Goal: Task Accomplishment & Management: Manage account settings

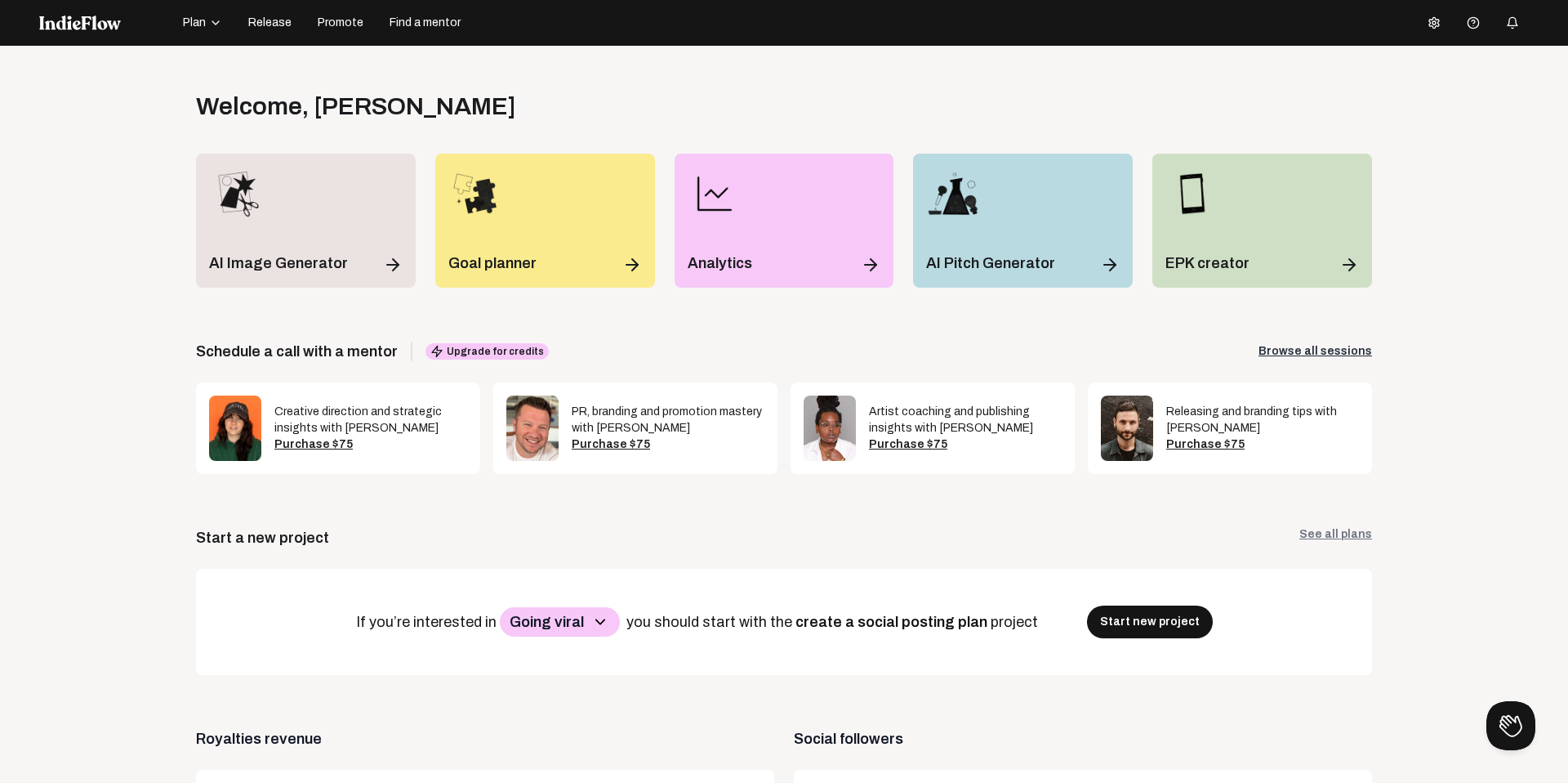
click at [1430, 26] on icon at bounding box center [1434, 23] width 10 height 11
click at [1460, 204] on link "Logout" at bounding box center [1483, 196] width 118 height 21
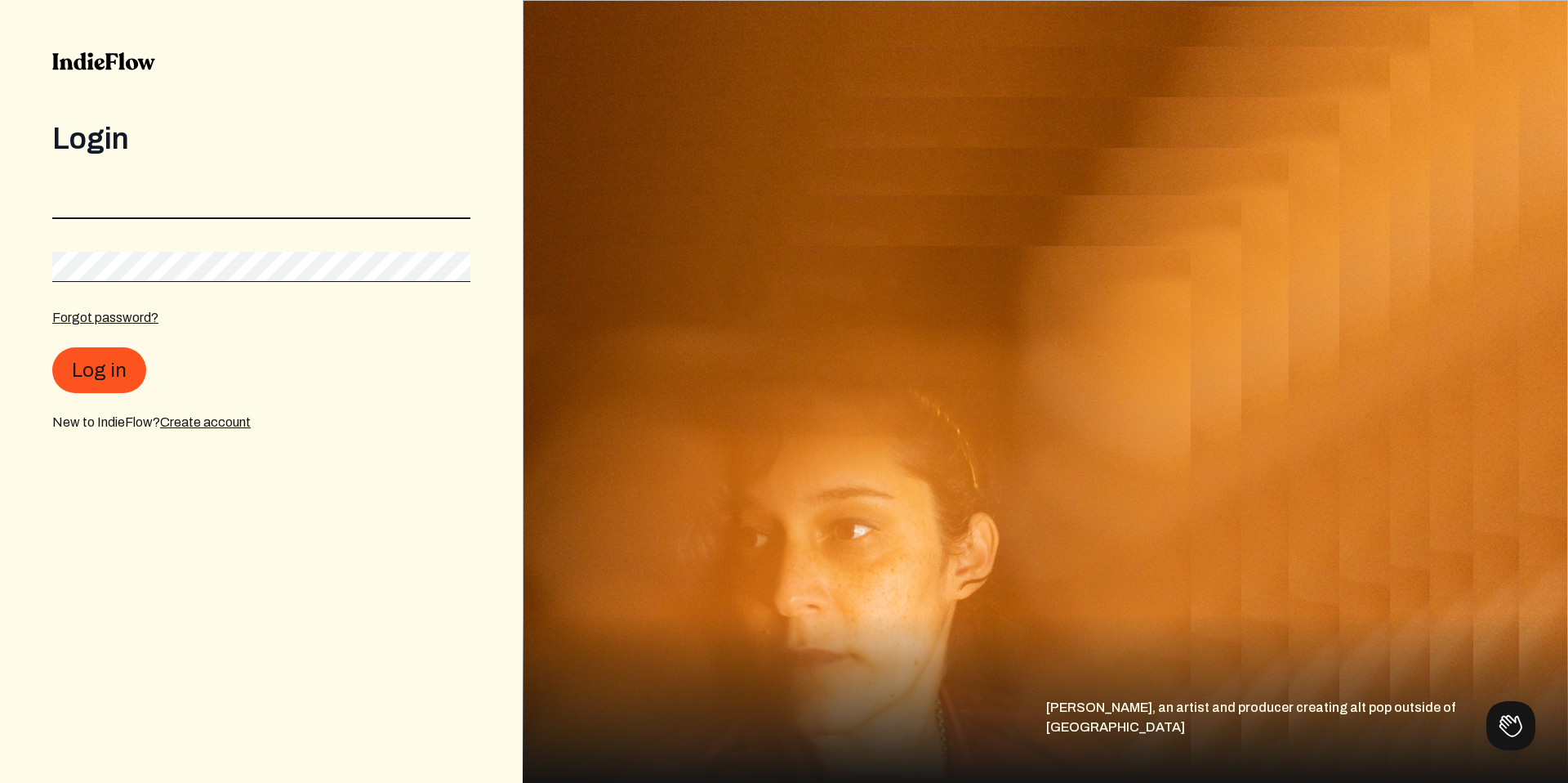
type input "[EMAIL_ADDRESS][DOMAIN_NAME]"
click at [259, 203] on input "[EMAIL_ADDRESS][DOMAIN_NAME]" at bounding box center [261, 203] width 418 height 31
paste input "[EMAIL_ADDRESS][DOMAIN_NAME]"
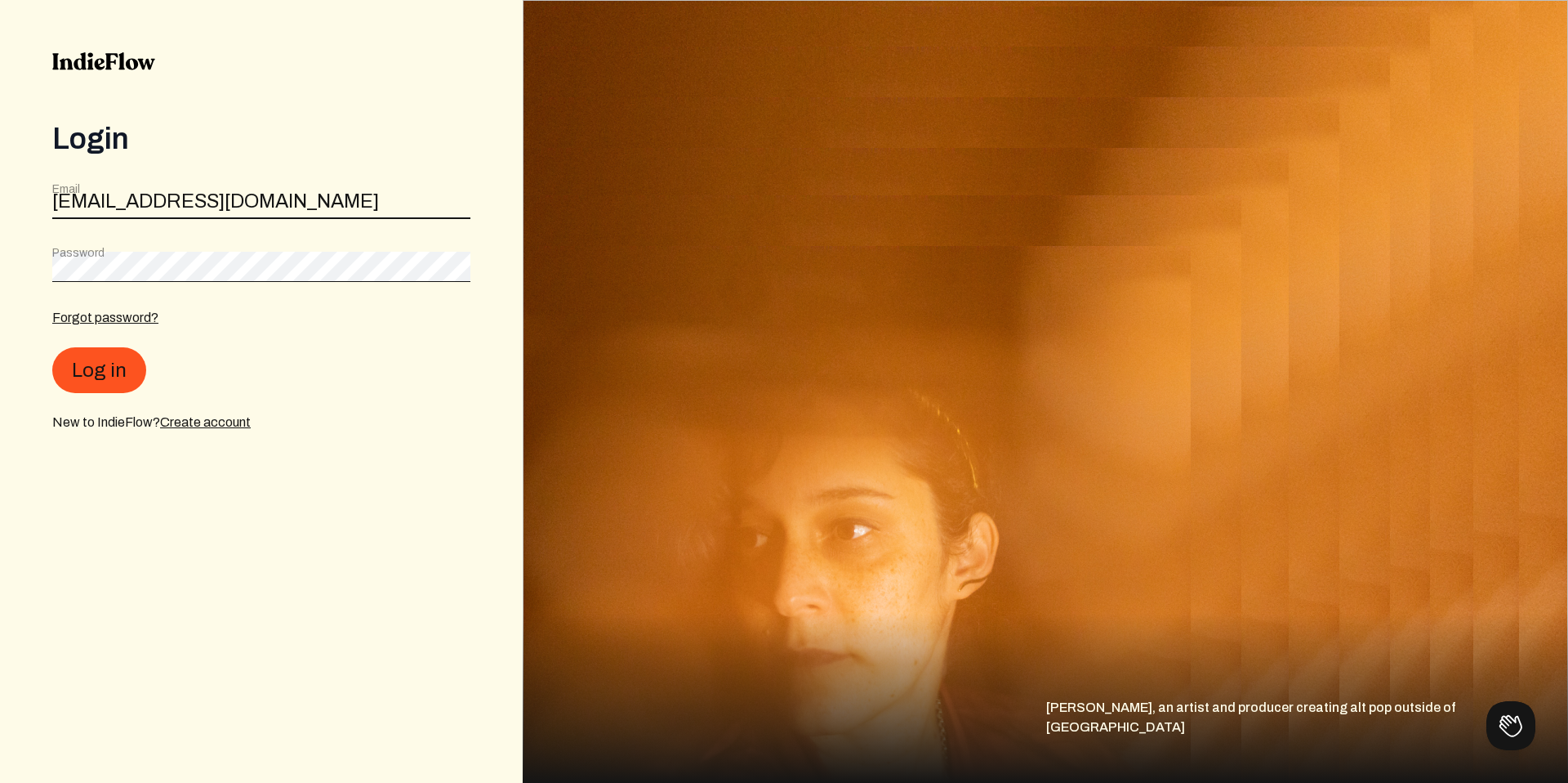
type input "[EMAIL_ADDRESS][DOMAIN_NAME]"
click at [124, 360] on button "Log in" at bounding box center [99, 370] width 94 height 46
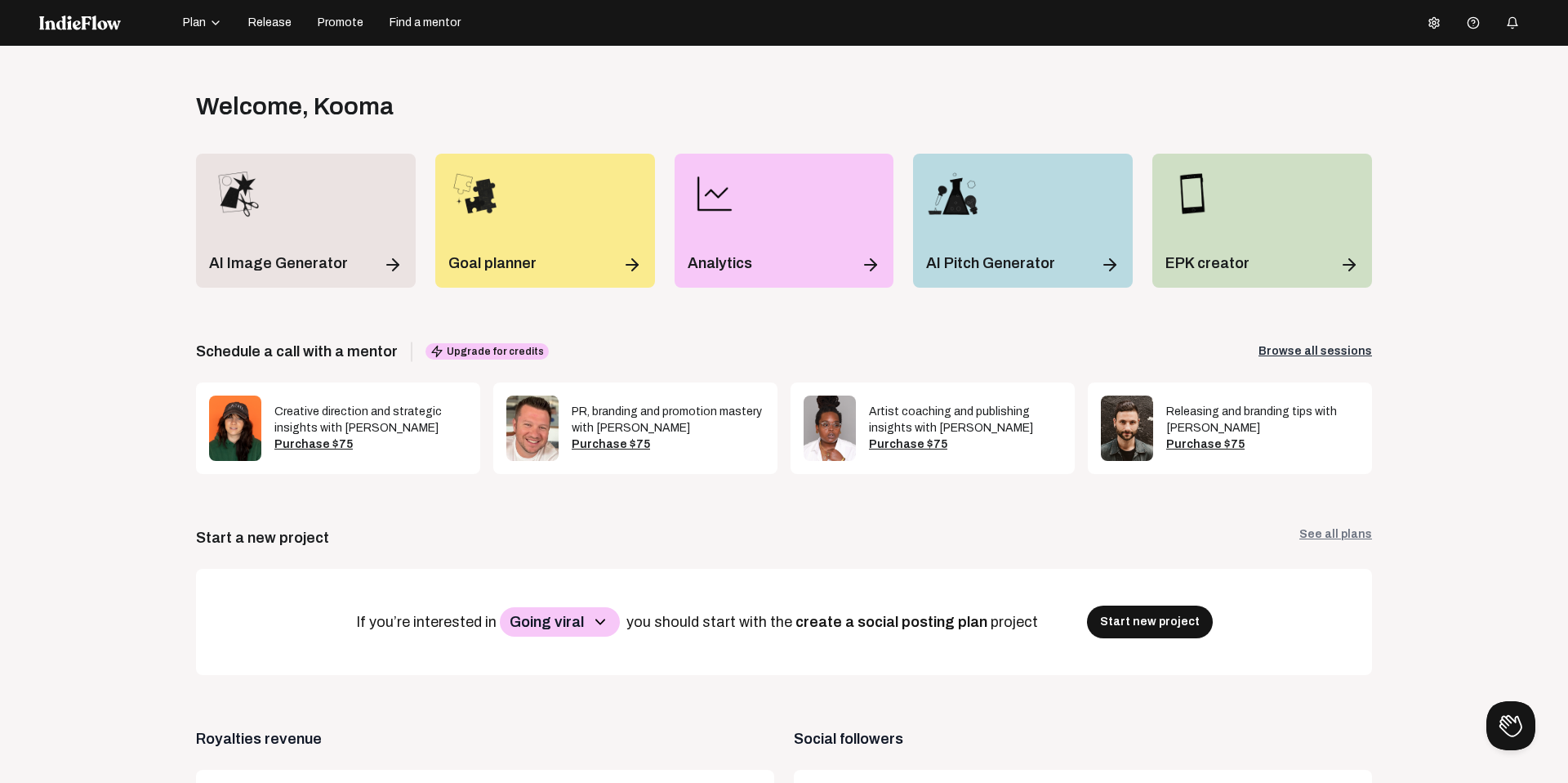
click at [279, 19] on span "Release" at bounding box center [270, 23] width 43 height 17
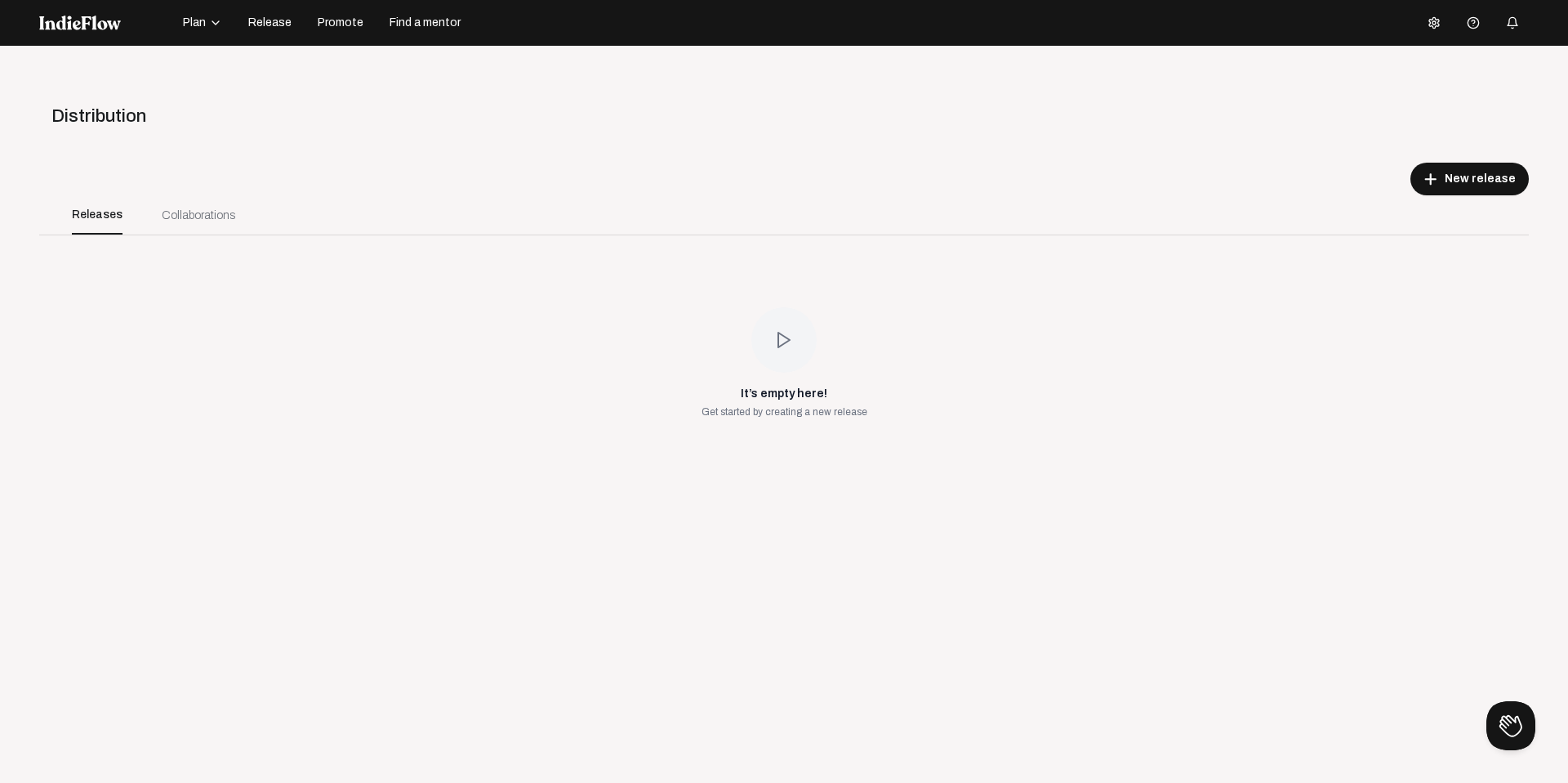
click at [194, 220] on div "Collaborations" at bounding box center [199, 215] width 73 height 18
click at [189, 220] on div "Collaborations" at bounding box center [199, 215] width 73 height 18
click at [116, 220] on div "Releases" at bounding box center [97, 215] width 51 height 39
click at [238, 211] on div "Collaborations" at bounding box center [198, 215] width 113 height 39
click at [207, 210] on div "Collaborations" at bounding box center [199, 215] width 73 height 18
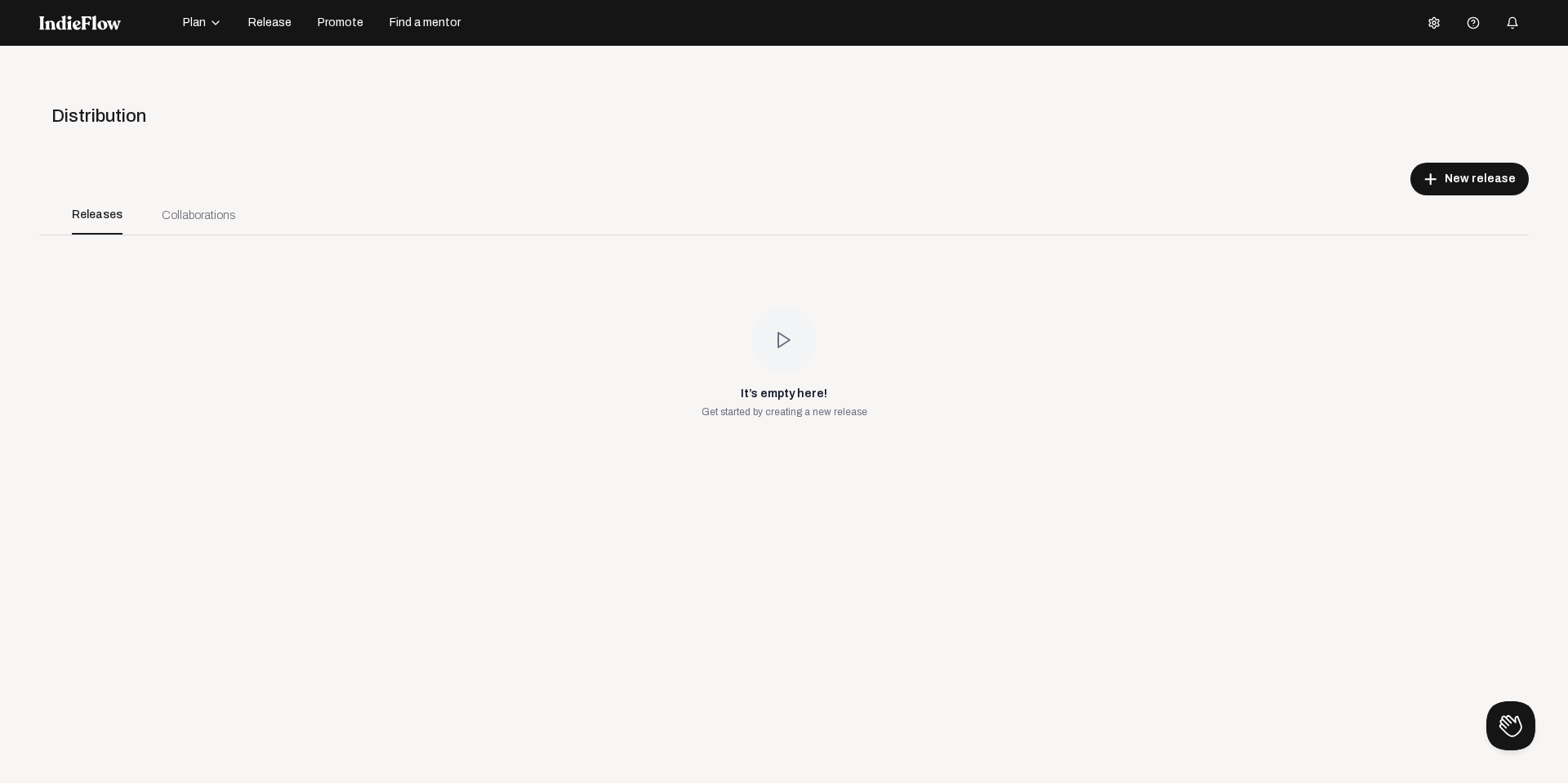
click at [88, 38] on nav "Plan Release Promote Find a mentor Help center" at bounding box center [784, 23] width 1568 height 46
click at [88, 23] on img at bounding box center [80, 23] width 82 height 15
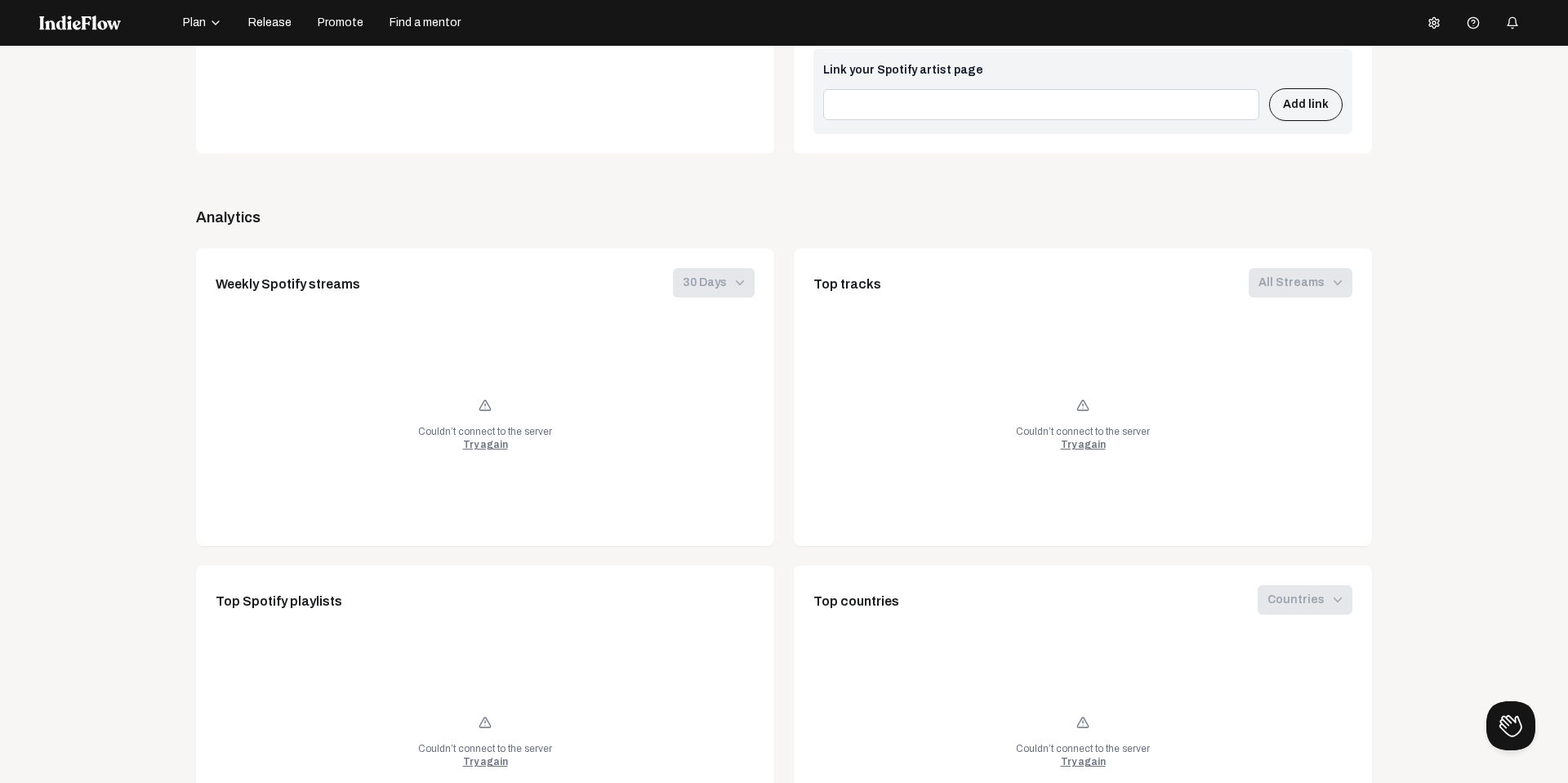
scroll to position [981, 0]
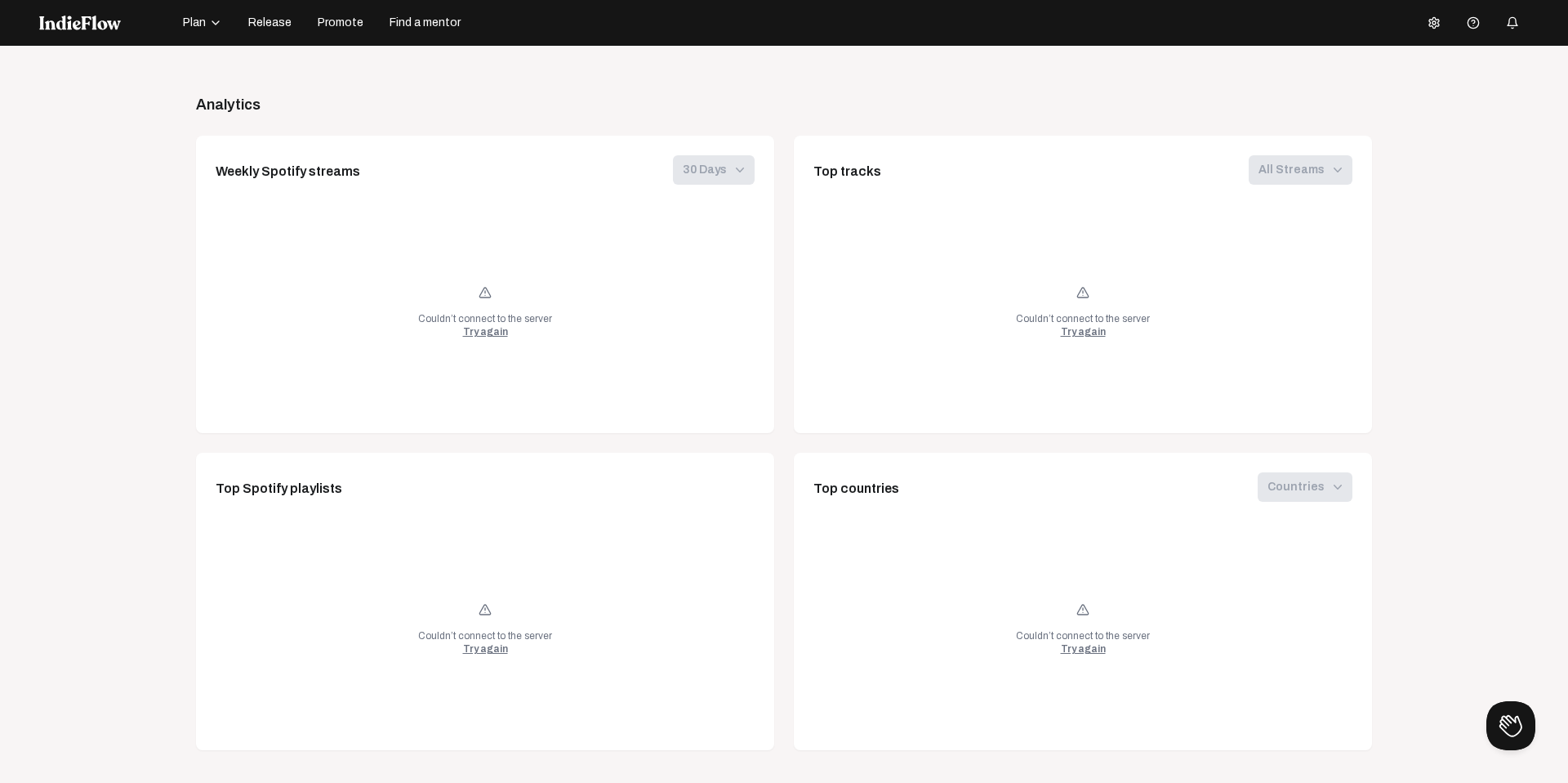
click at [485, 355] on div "Couldn’t connect to the server Try again" at bounding box center [485, 311] width 539 height 206
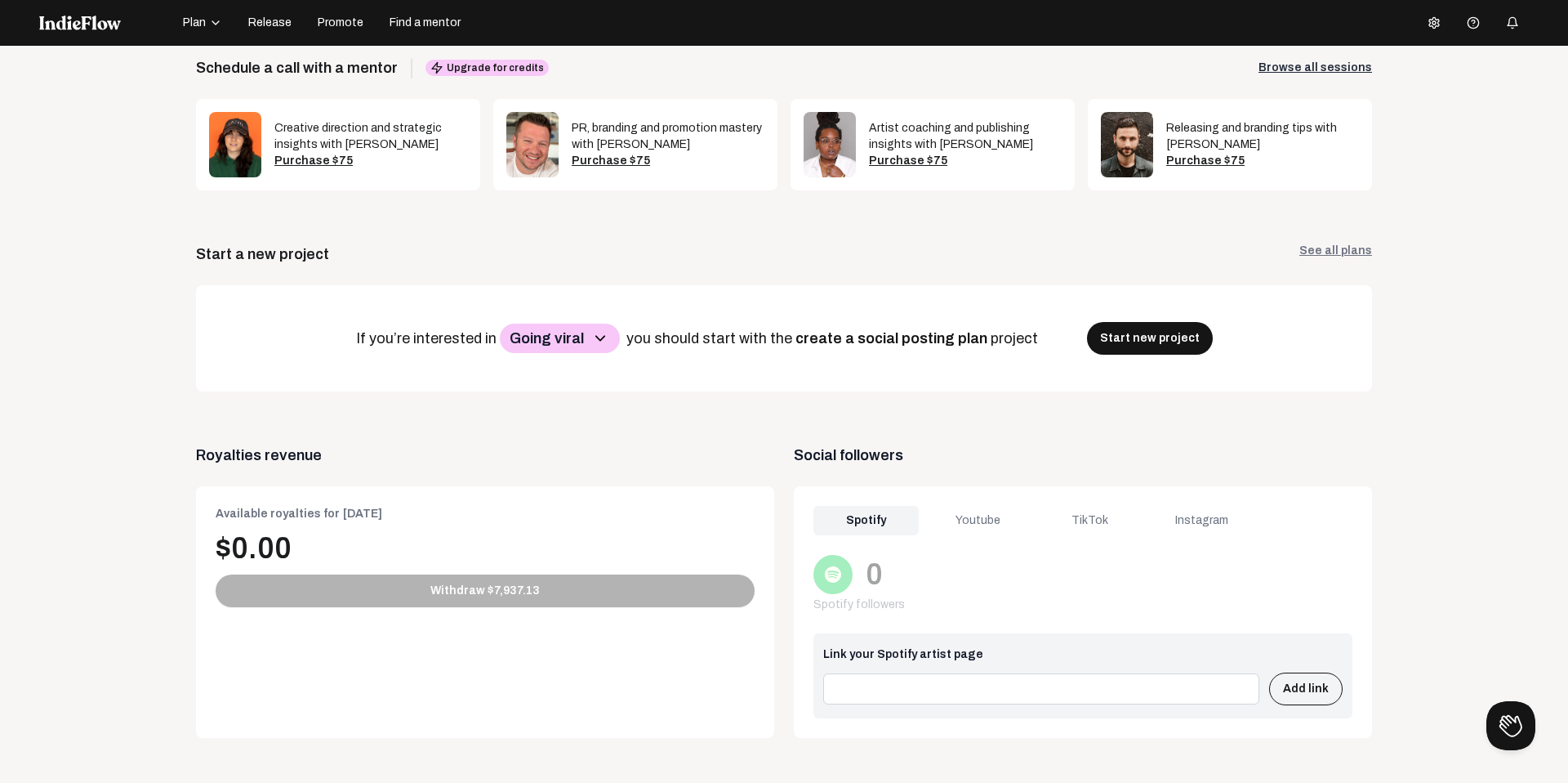
scroll to position [0, 0]
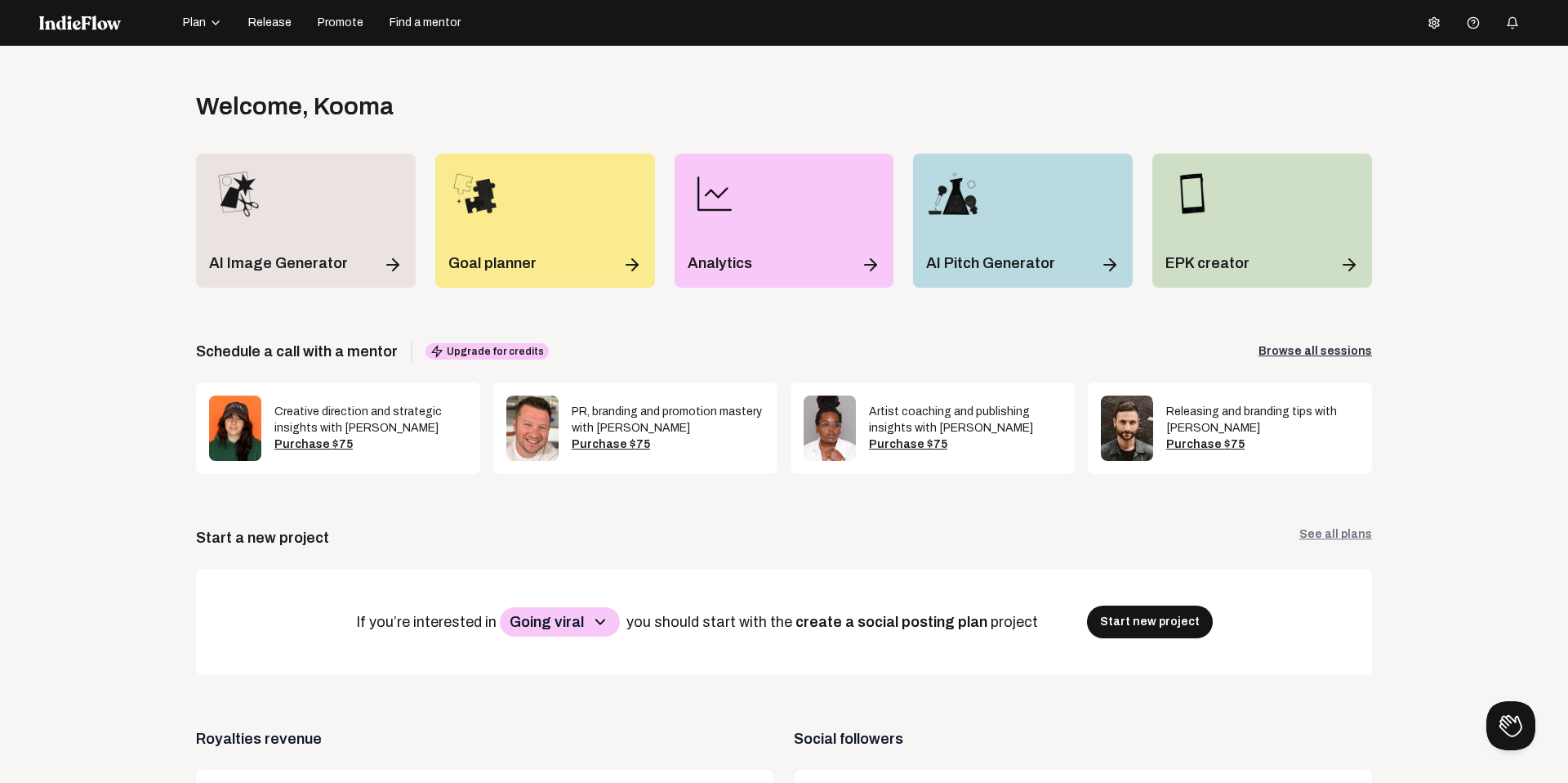
click at [1433, 23] on circle at bounding box center [1434, 23] width 3 height 3
click at [1447, 200] on link "Logout" at bounding box center [1483, 196] width 118 height 21
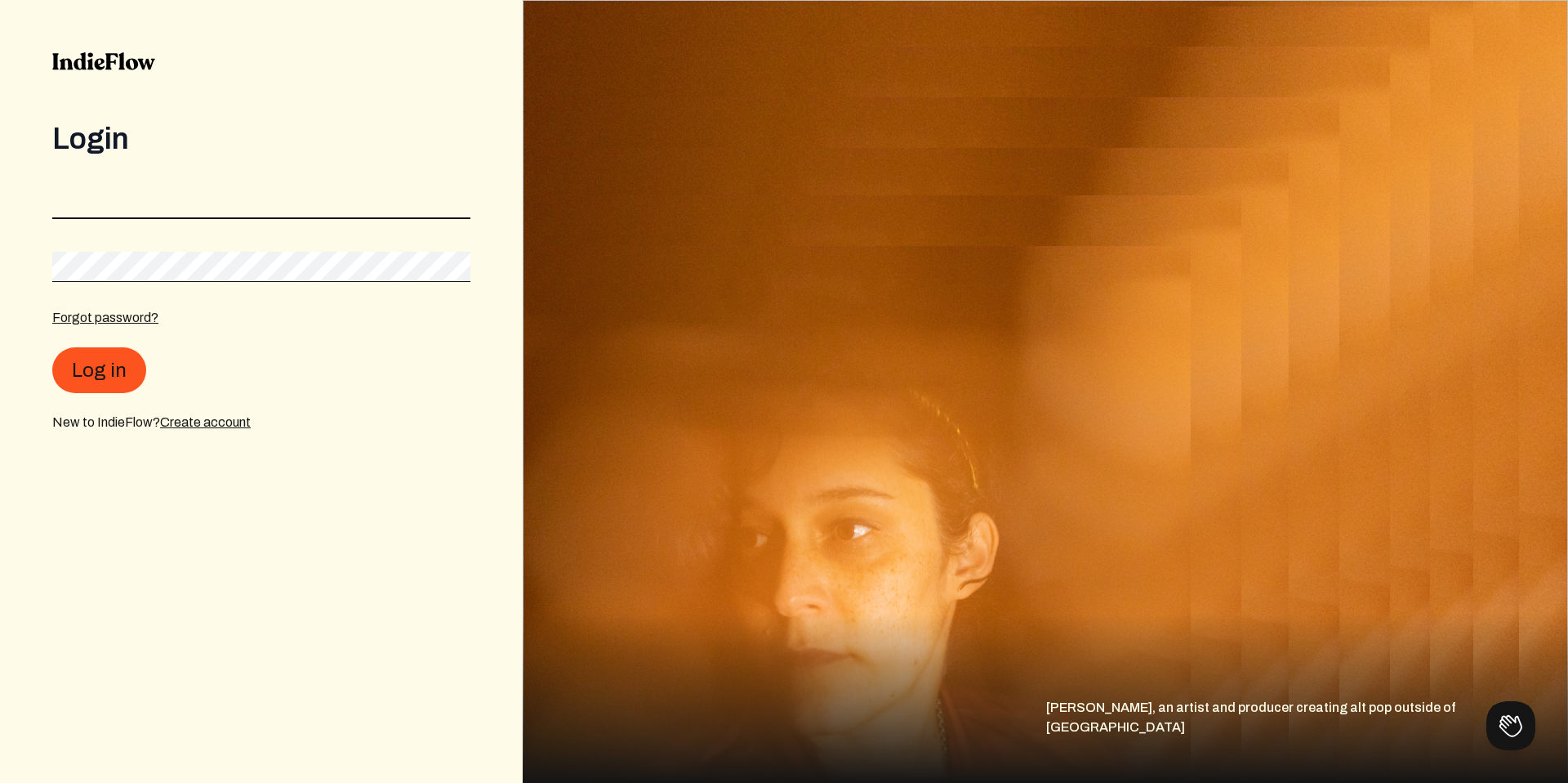
type input "[EMAIL_ADDRESS][DOMAIN_NAME]"
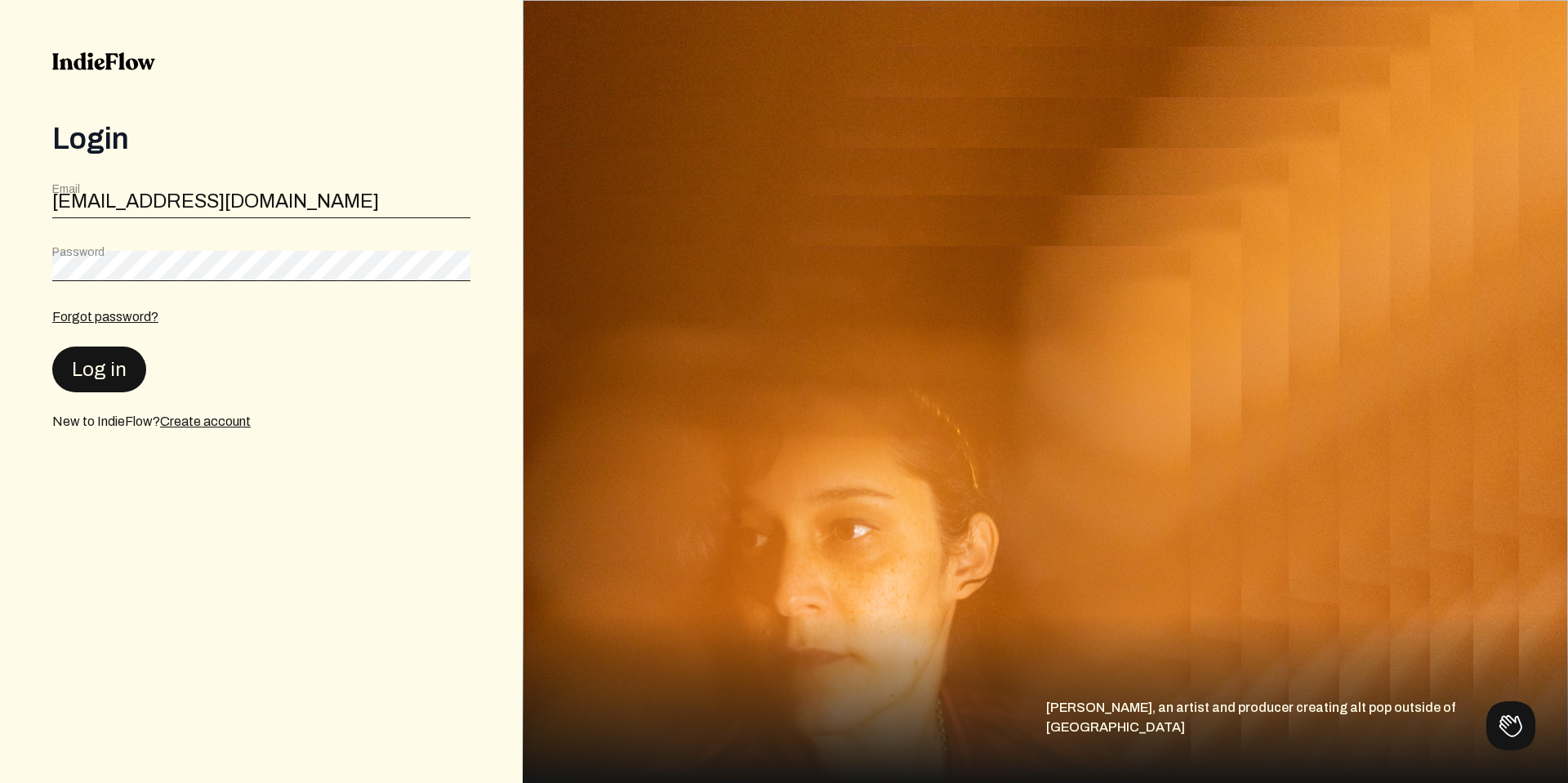
click at [112, 359] on button "Log in" at bounding box center [99, 369] width 94 height 46
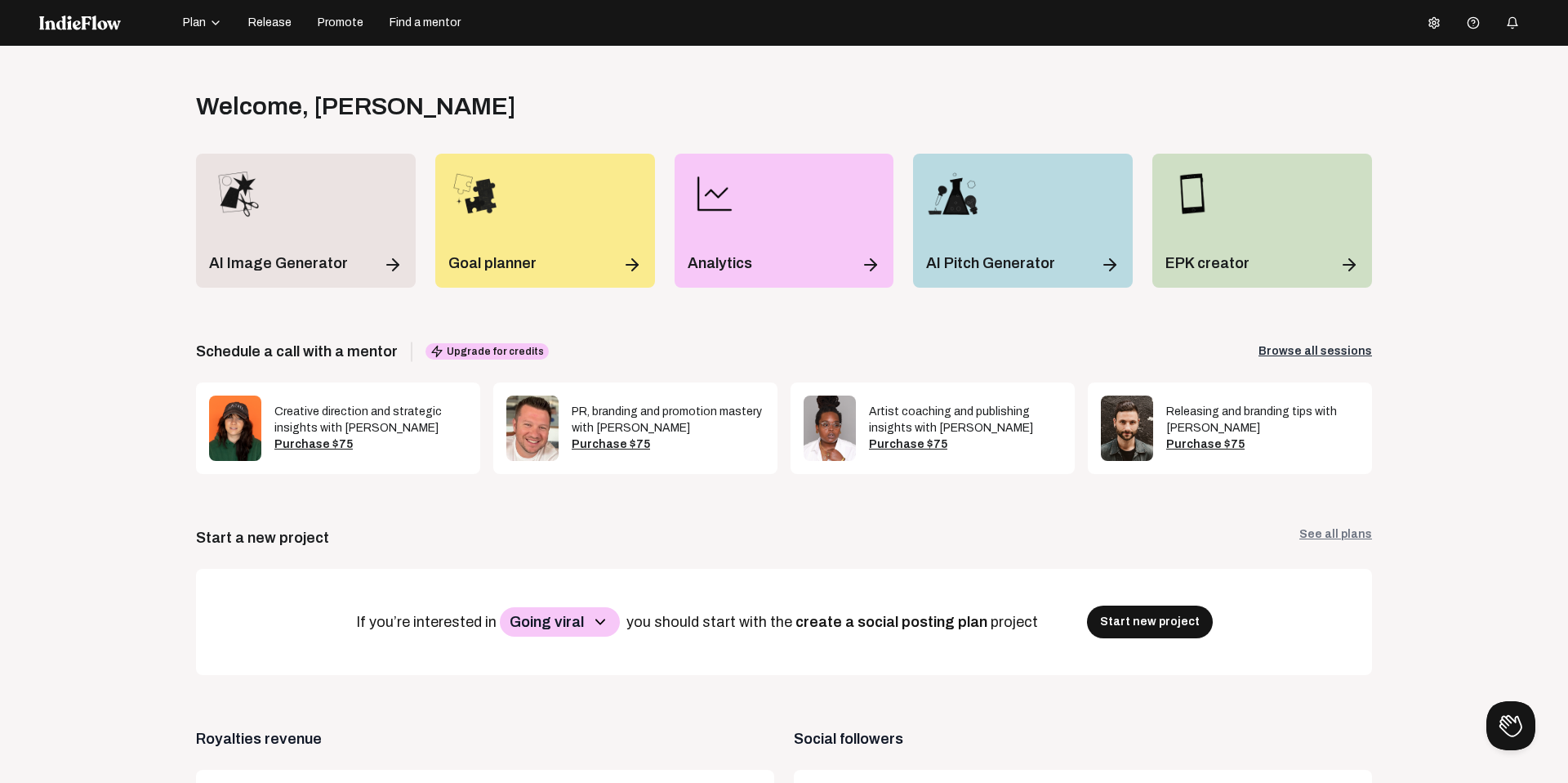
click at [276, 18] on span "Release" at bounding box center [270, 23] width 43 height 17
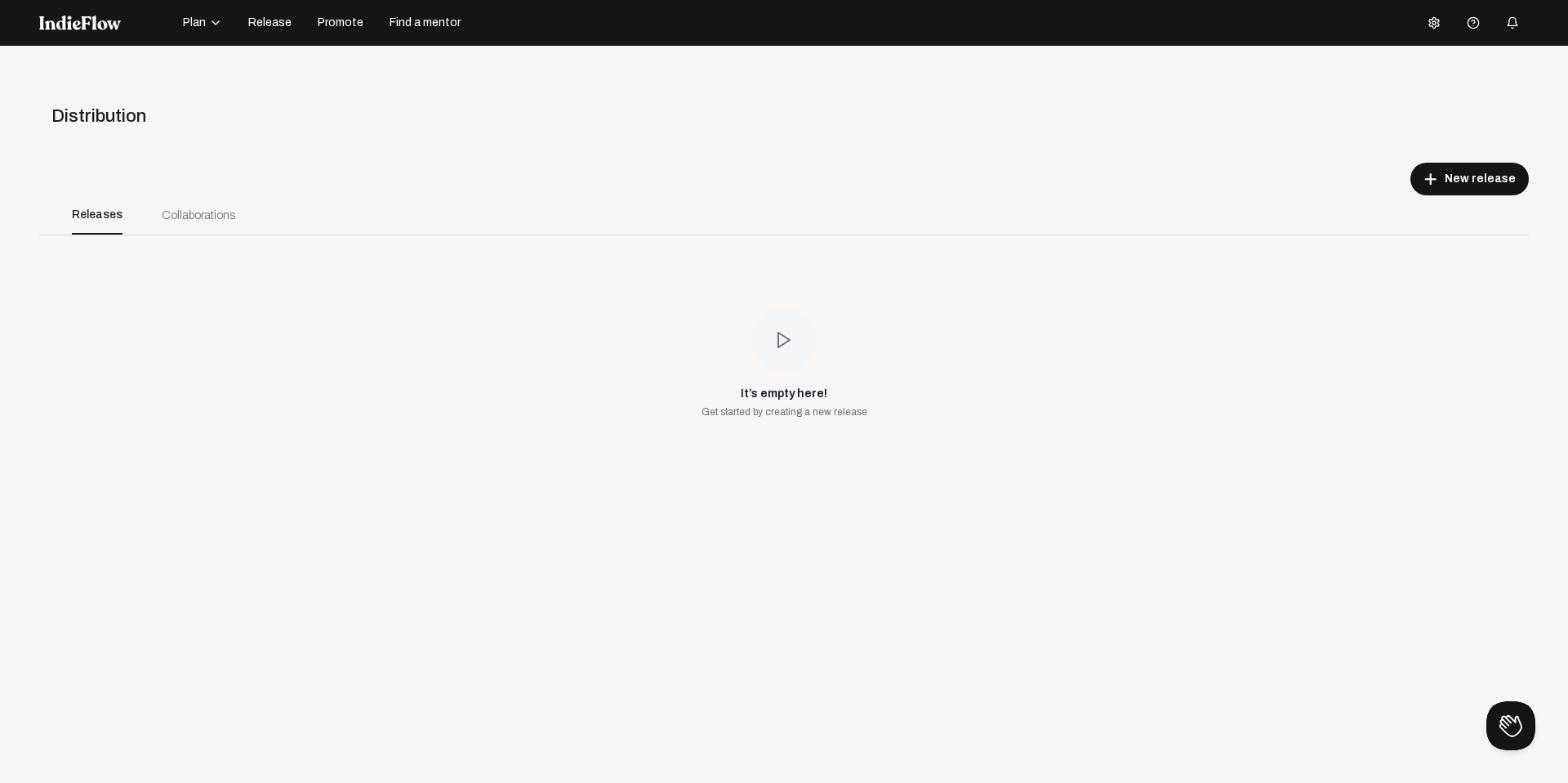
click at [96, 33] on div at bounding box center [106, 23] width 134 height 26
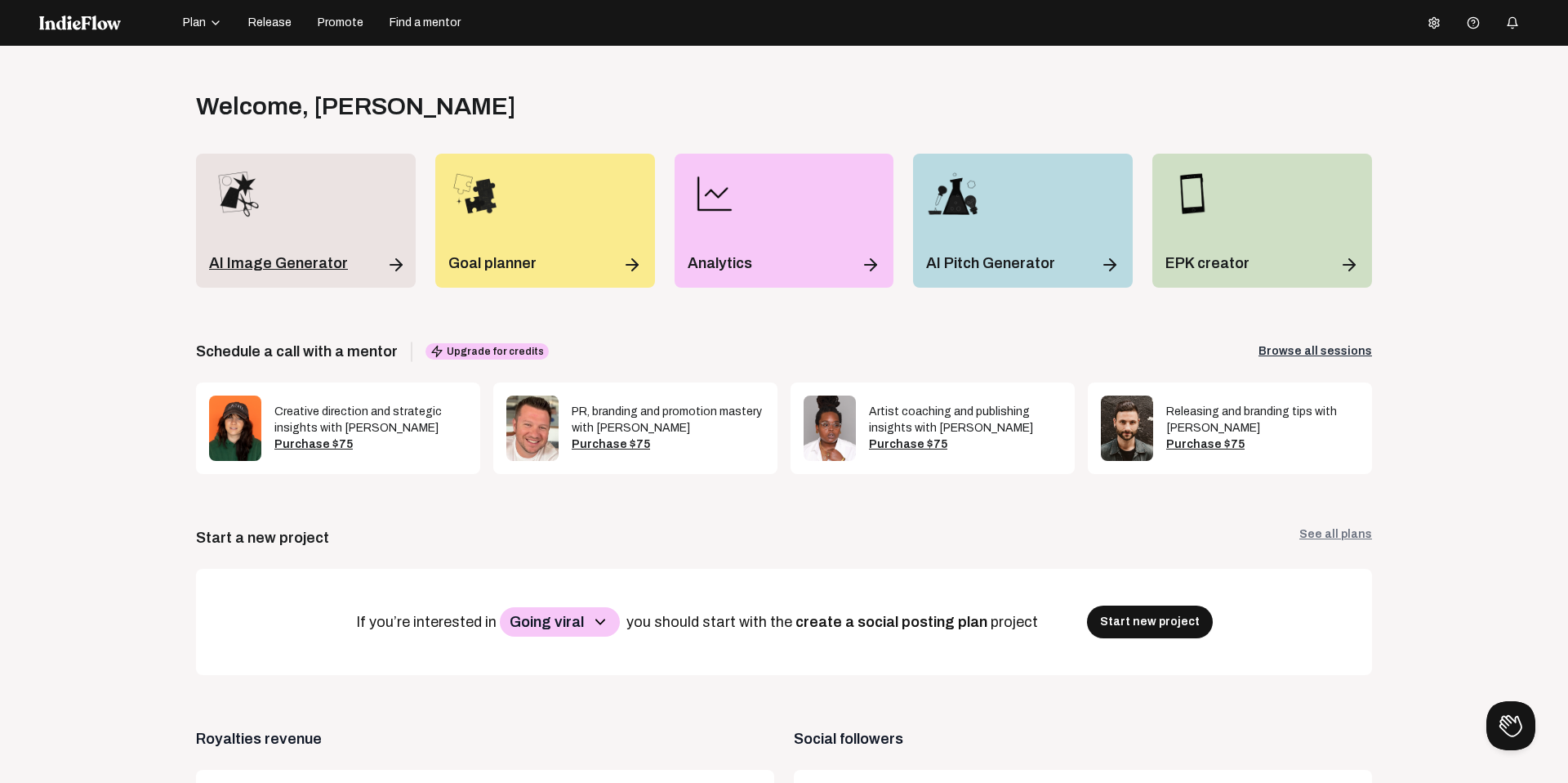
scroll to position [12, 0]
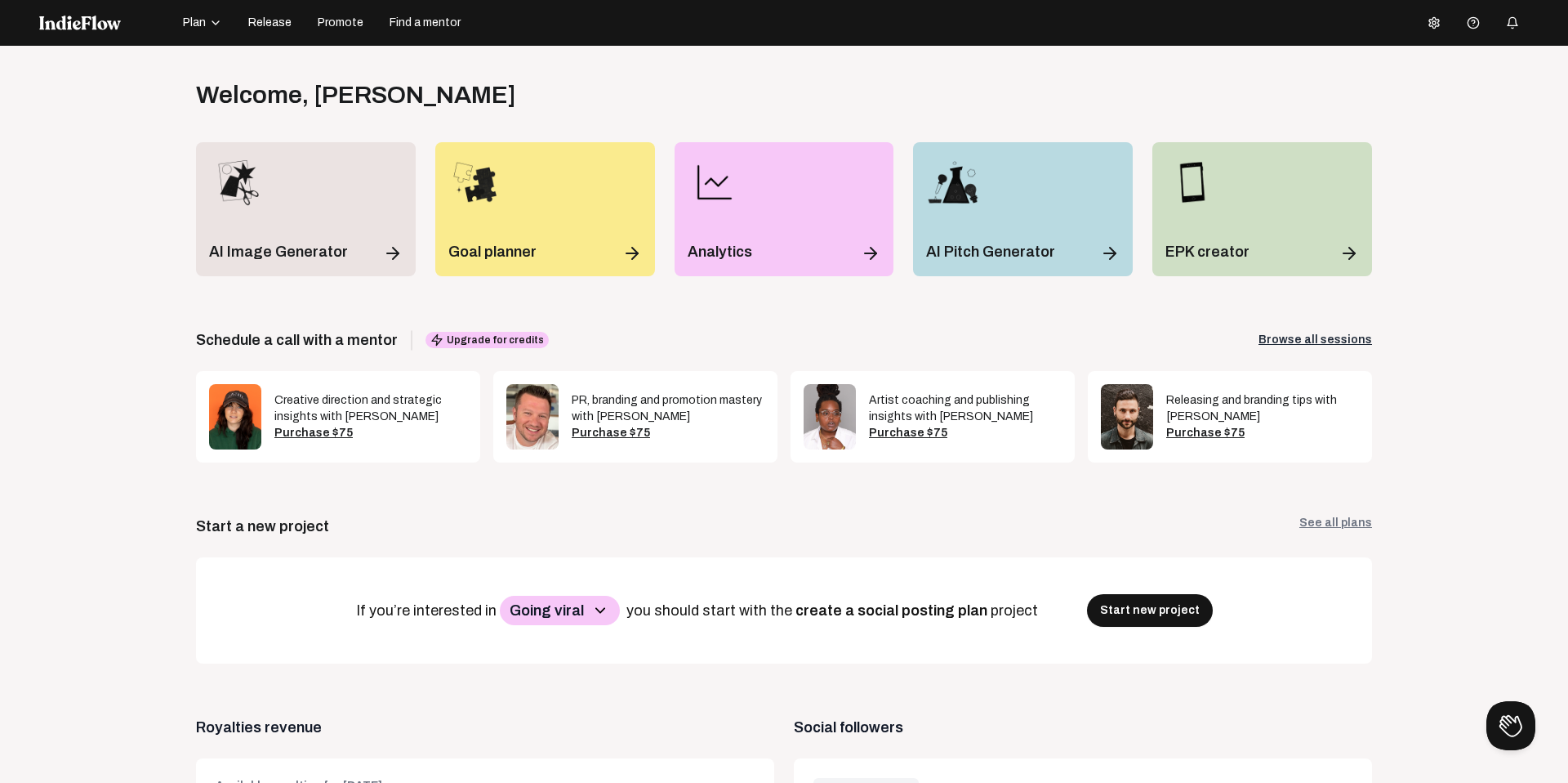
click at [212, 20] on icon "button" at bounding box center [216, 23] width 13 height 13
click at [224, 33] on div "Projects" at bounding box center [227, 31] width 95 height 29
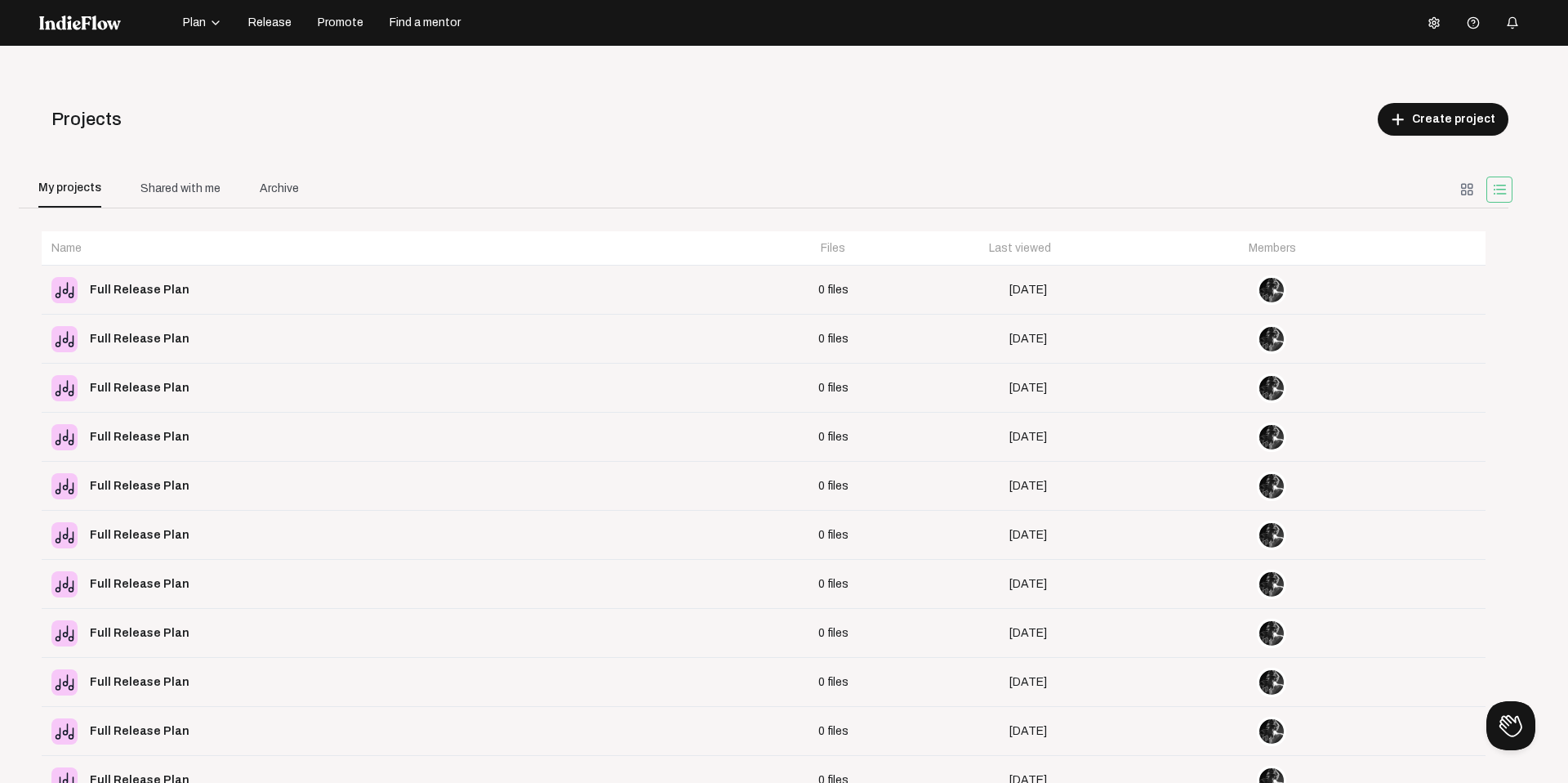
click at [62, 30] on div at bounding box center [106, 23] width 134 height 26
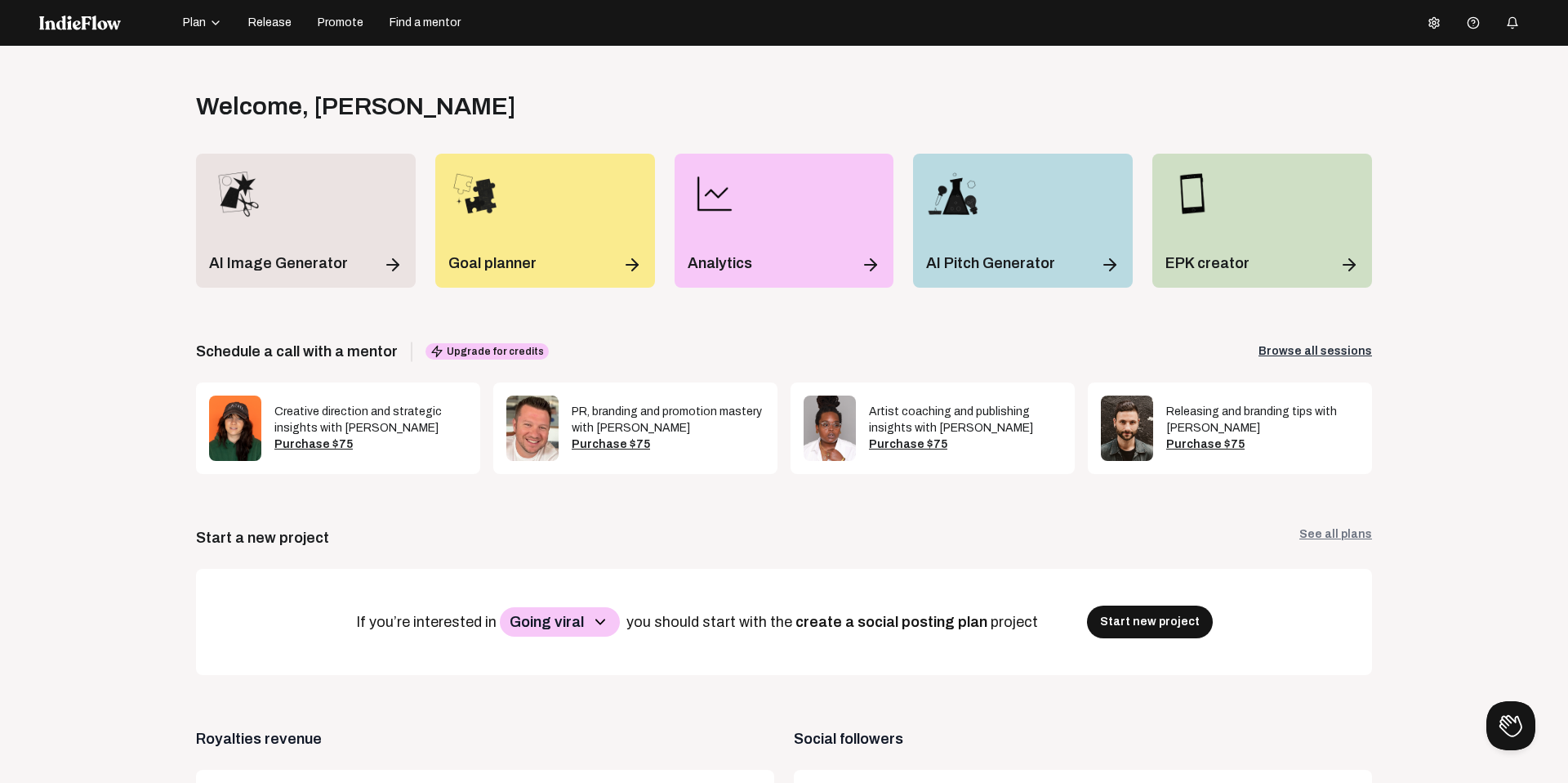
click at [214, 22] on icon "button" at bounding box center [215, 23] width 7 height 3
click at [146, 65] on div "Open menu Welcome , [PERSON_NAME] Log out Get the full experience on desktop! U…" at bounding box center [784, 437] width 1568 height 783
click at [284, 23] on span "Release" at bounding box center [270, 23] width 43 height 17
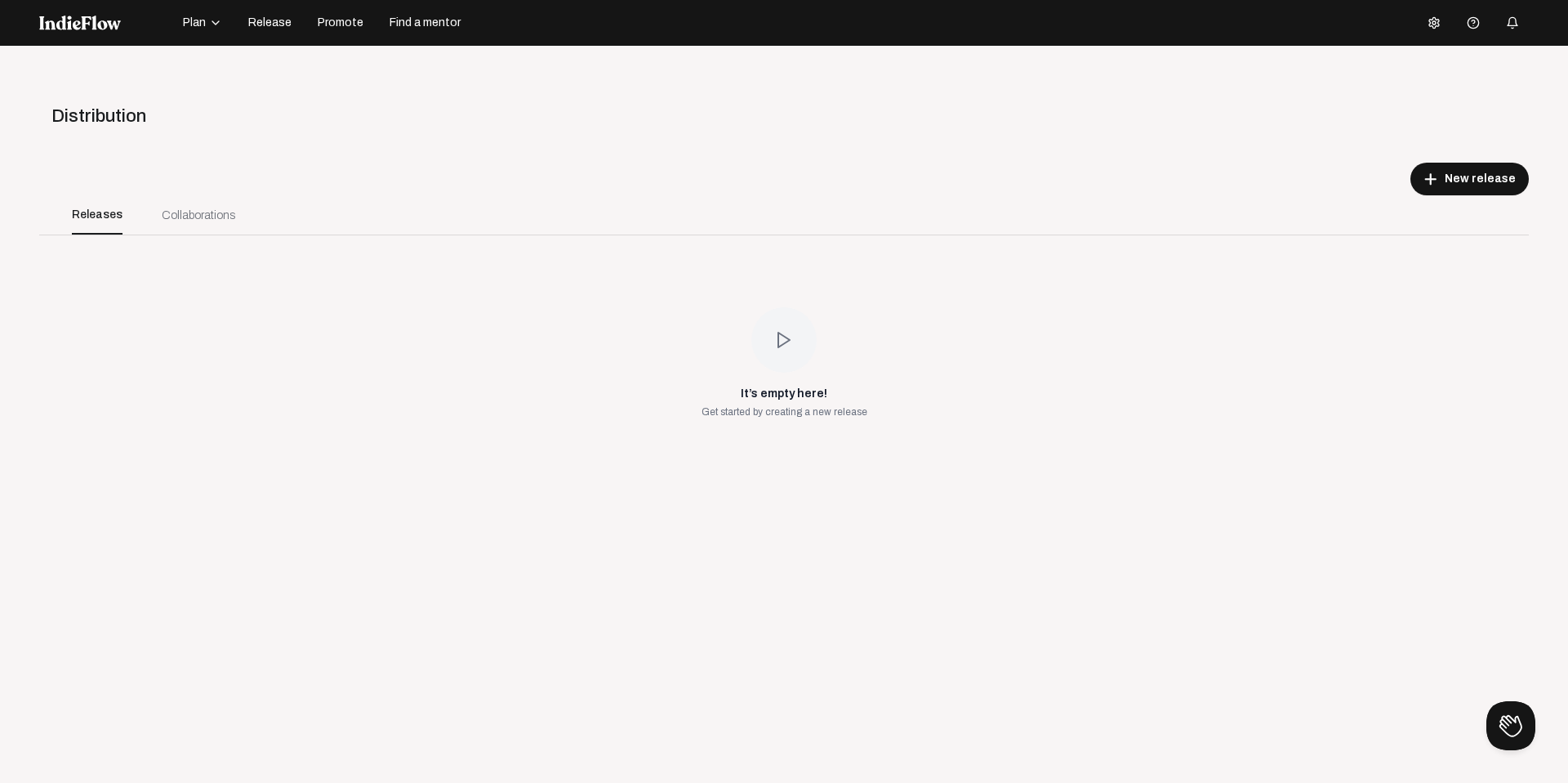
click at [80, 19] on img at bounding box center [80, 23] width 82 height 15
